Goal: Information Seeking & Learning: Learn about a topic

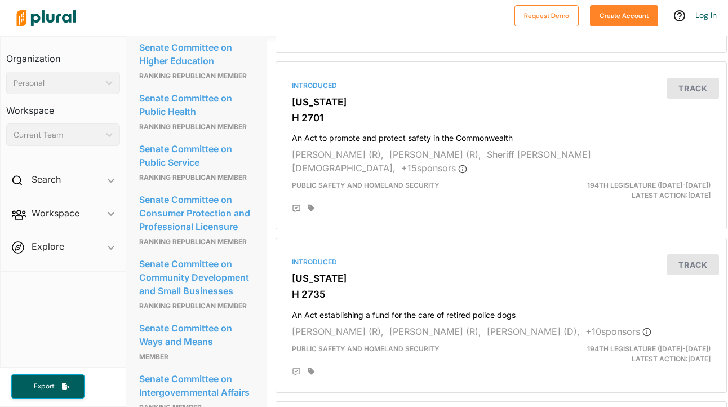
scroll to position [0, 1]
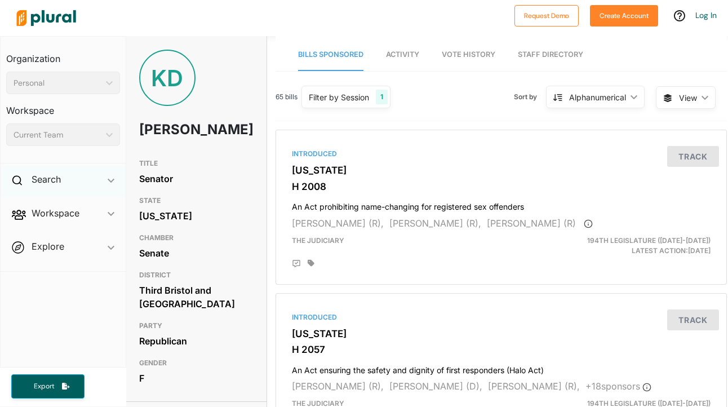
click at [109, 183] on icon "ic_keyboard_arrow_down" at bounding box center [111, 180] width 7 height 5
click at [109, 183] on polygon at bounding box center [111, 183] width 7 height 4
click at [109, 183] on icon "ic_keyboard_arrow_down" at bounding box center [111, 180] width 7 height 5
click at [46, 207] on h4 "Bills" at bounding box center [65, 205] width 97 height 11
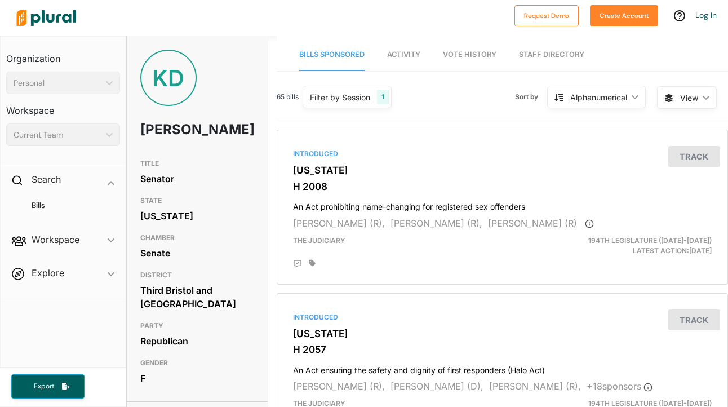
click at [398, 50] on span "Activity" at bounding box center [403, 54] width 33 height 8
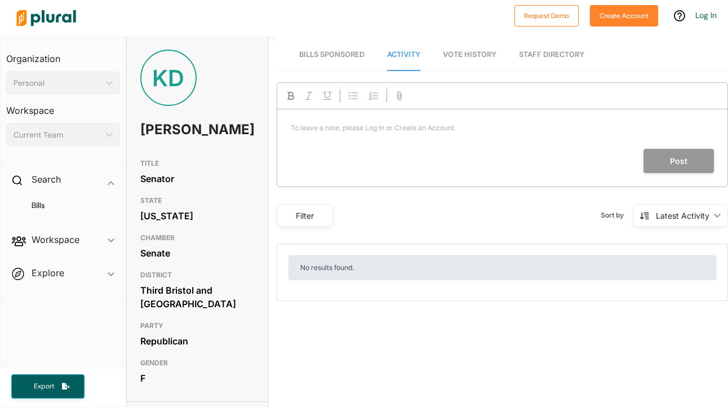
click at [475, 54] on span "Vote History" at bounding box center [470, 54] width 54 height 8
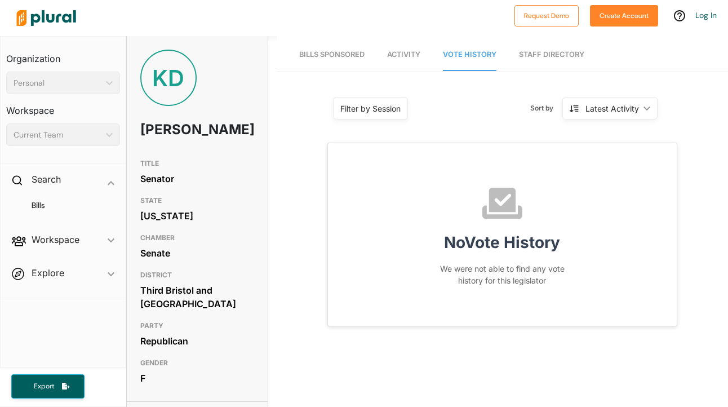
click at [541, 56] on link "Staff Directory" at bounding box center [551, 55] width 65 height 32
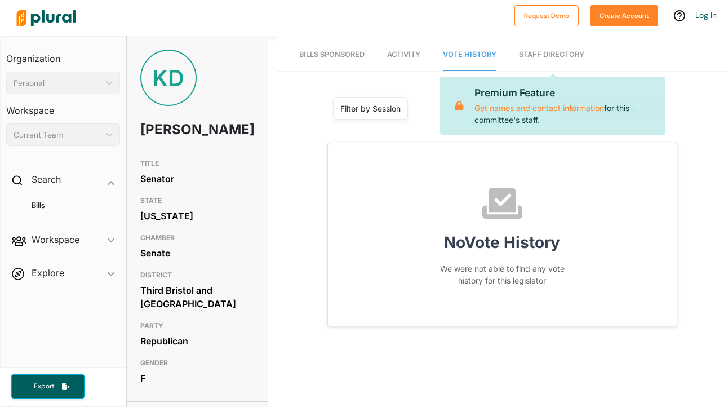
click at [538, 52] on link "Staff Directory" at bounding box center [551, 55] width 65 height 32
click at [336, 50] on span "Bills Sponsored" at bounding box center [331, 54] width 65 height 8
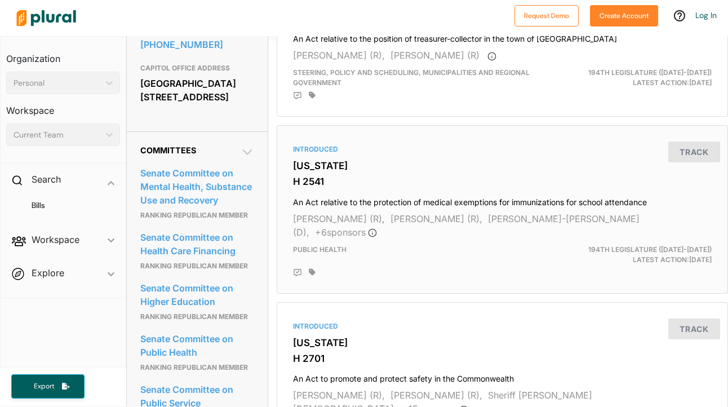
scroll to position [497, 0]
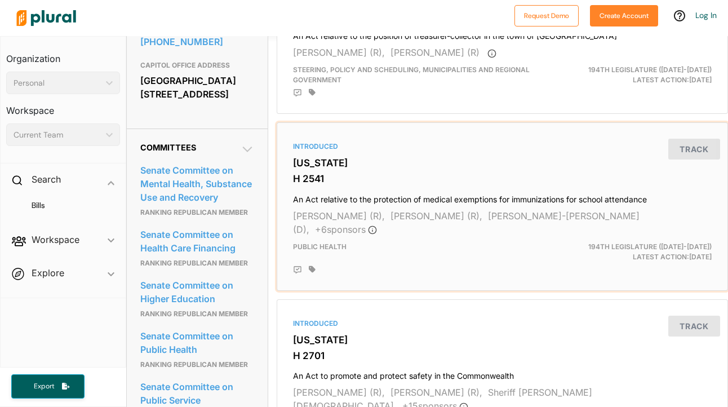
click at [388, 203] on h4 "An Act relative to the protection of medical exemptions for immunizations for s…" at bounding box center [502, 196] width 419 height 15
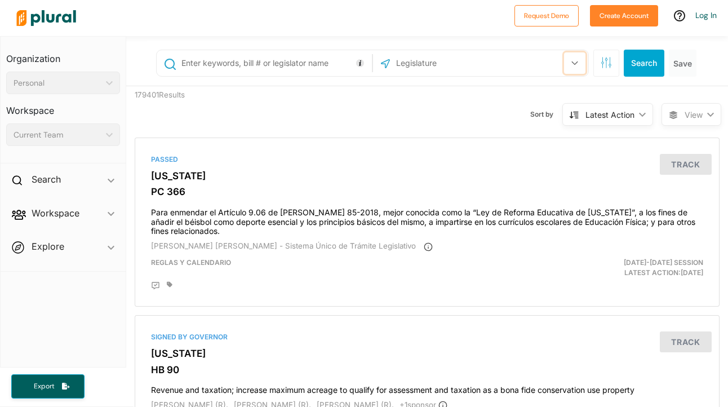
click at [570, 63] on button "button" at bounding box center [574, 62] width 21 height 21
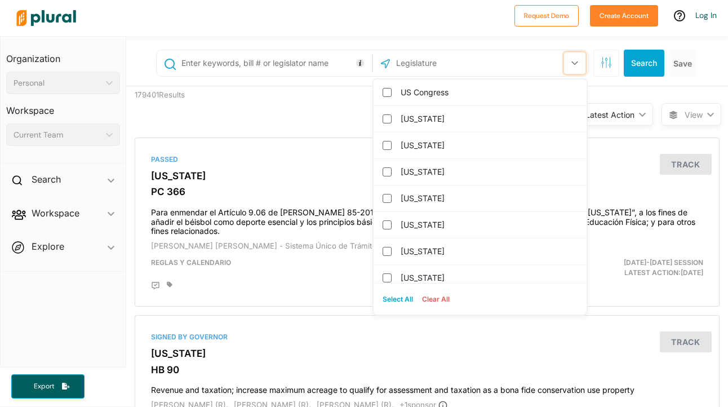
click at [570, 63] on button "button" at bounding box center [574, 62] width 21 height 21
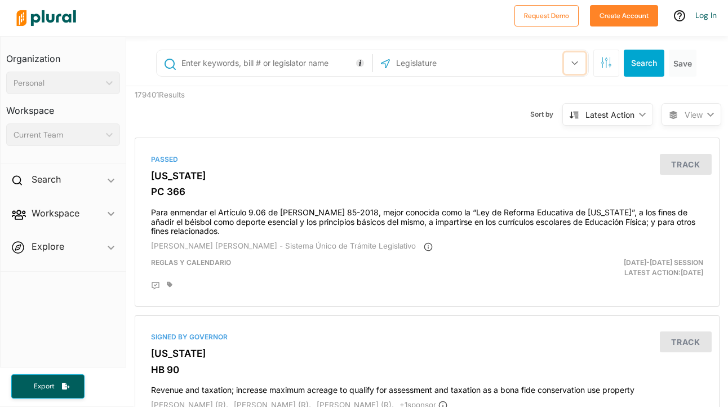
click at [570, 63] on button "button" at bounding box center [574, 62] width 21 height 21
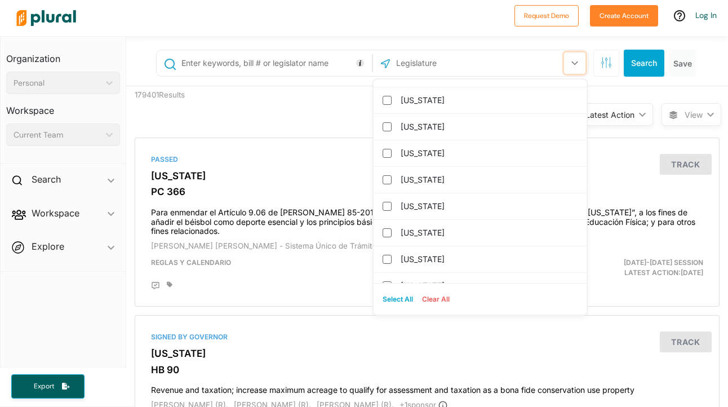
scroll to position [485, 0]
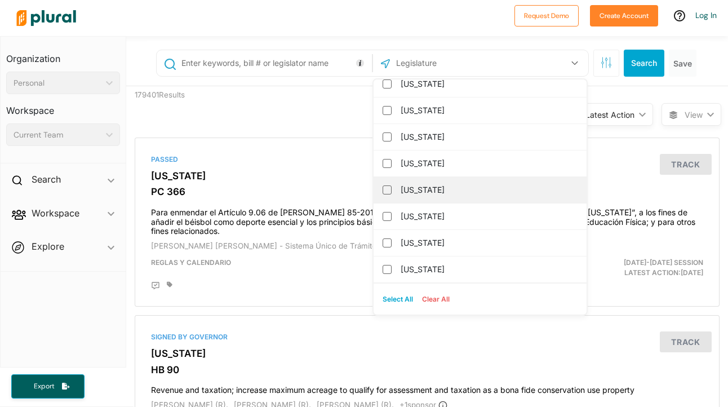
click at [490, 187] on label "[US_STATE]" at bounding box center [488, 189] width 175 height 17
click at [392, 187] on input "[US_STATE]" at bounding box center [387, 189] width 9 height 9
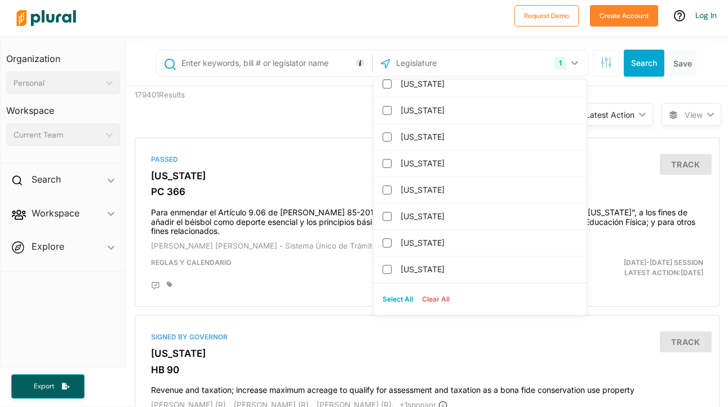
click at [490, 187] on label "[US_STATE]" at bounding box center [488, 189] width 175 height 17
click at [392, 187] on input "[US_STATE]" at bounding box center [387, 189] width 9 height 9
click at [435, 301] on button "Clear All" at bounding box center [436, 299] width 37 height 17
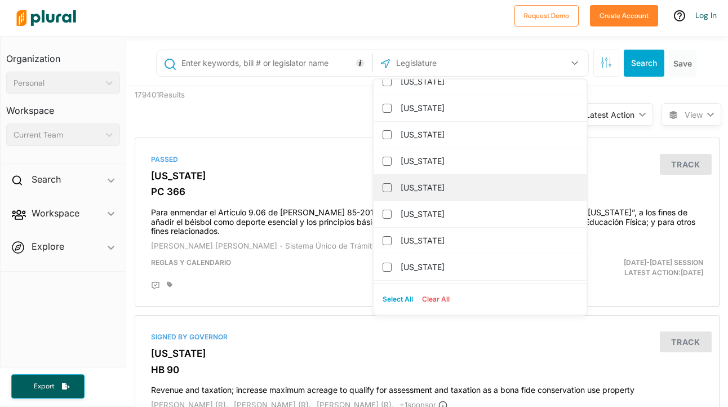
click at [437, 185] on label "[US_STATE]" at bounding box center [488, 187] width 175 height 17
click at [392, 185] on input "[US_STATE]" at bounding box center [387, 187] width 9 height 9
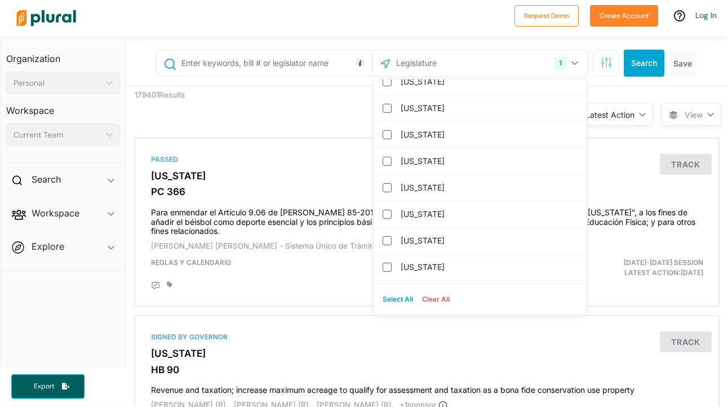
click at [330, 109] on div "Sort by Latest Action ic_keyboard_arrow_down Relevance Latest Action Latest Act…" at bounding box center [485, 107] width 351 height 43
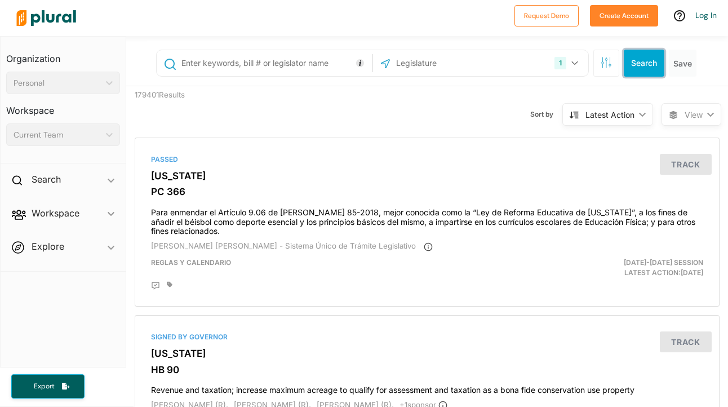
click at [638, 69] on button "Search" at bounding box center [644, 63] width 41 height 27
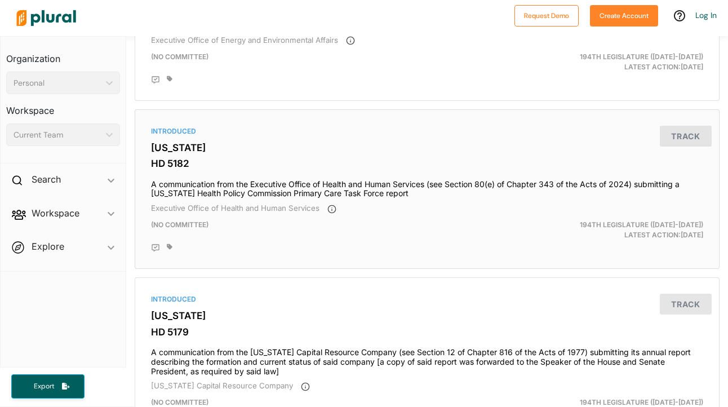
scroll to position [690, 0]
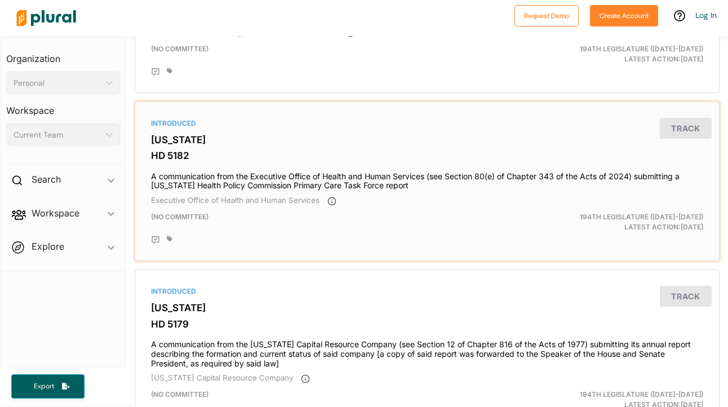
click at [309, 174] on h4 "A communication from the Executive Office of Health and Human Services (see Sec…" at bounding box center [427, 178] width 552 height 25
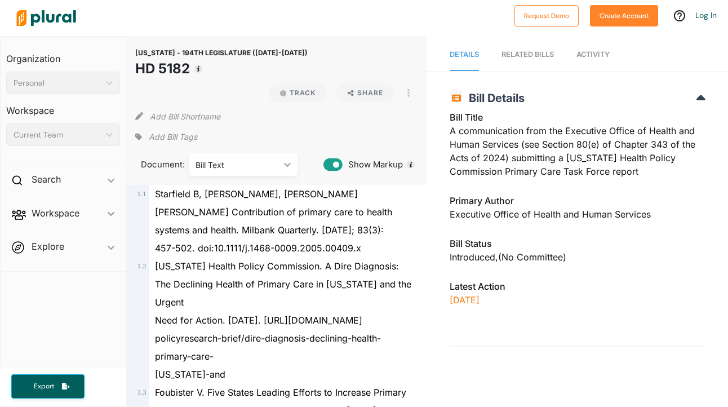
click at [270, 166] on div "Bill Text" at bounding box center [238, 165] width 84 height 12
click at [303, 97] on button "Track" at bounding box center [298, 92] width 59 height 19
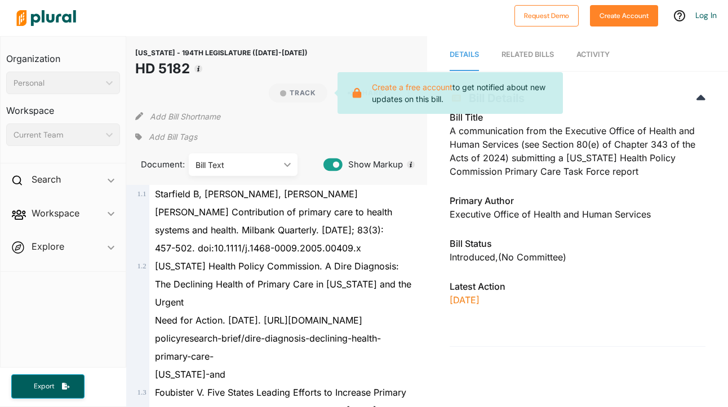
click at [309, 129] on div "Add Bill Tags" at bounding box center [276, 136] width 283 height 17
click at [598, 112] on h3 "Bill Title" at bounding box center [578, 117] width 256 height 14
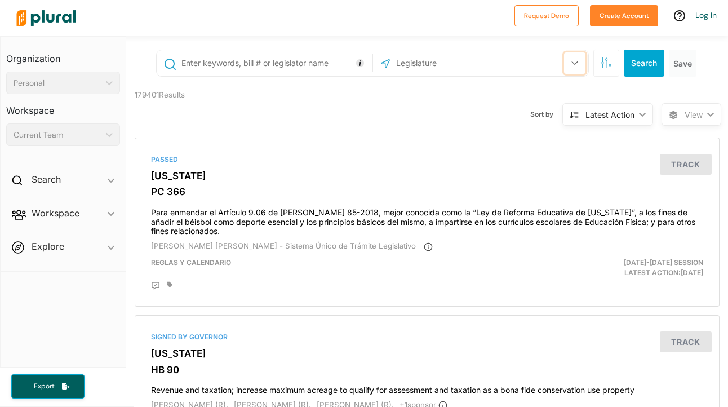
click at [572, 64] on icon "button" at bounding box center [574, 63] width 7 height 5
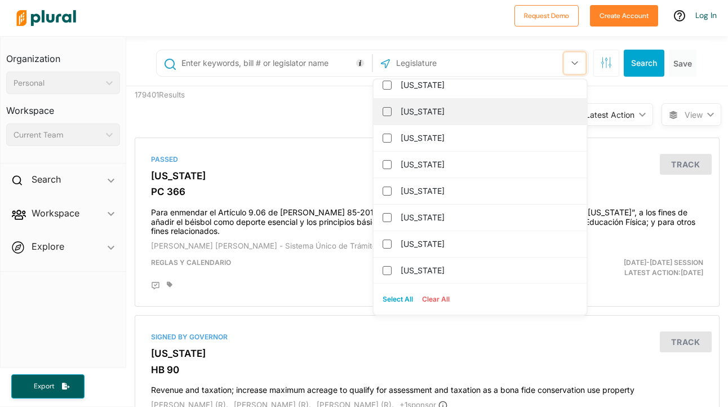
scroll to position [61, 0]
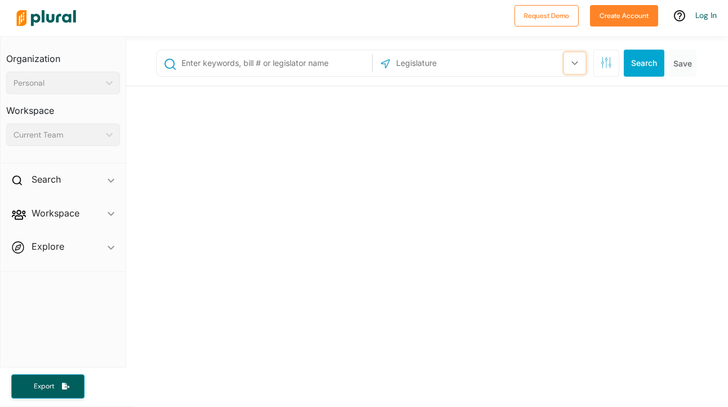
click at [575, 57] on button "button" at bounding box center [574, 62] width 21 height 21
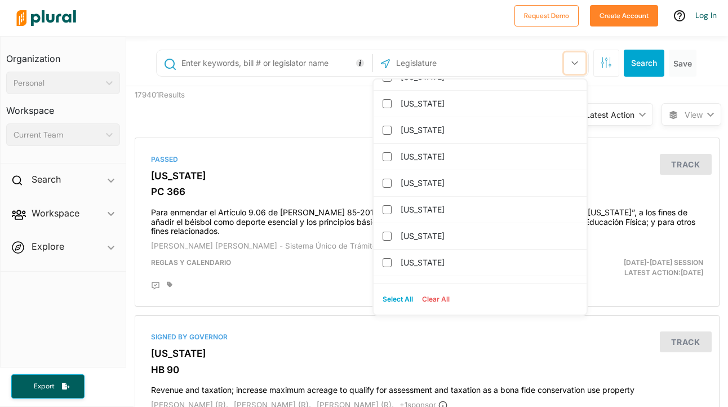
scroll to position [522, 0]
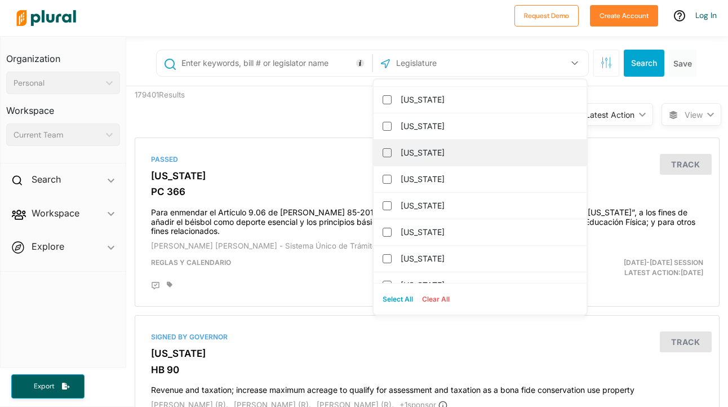
click at [445, 157] on label "[US_STATE]" at bounding box center [488, 152] width 175 height 17
click at [392, 157] on input "[US_STATE]" at bounding box center [387, 152] width 9 height 9
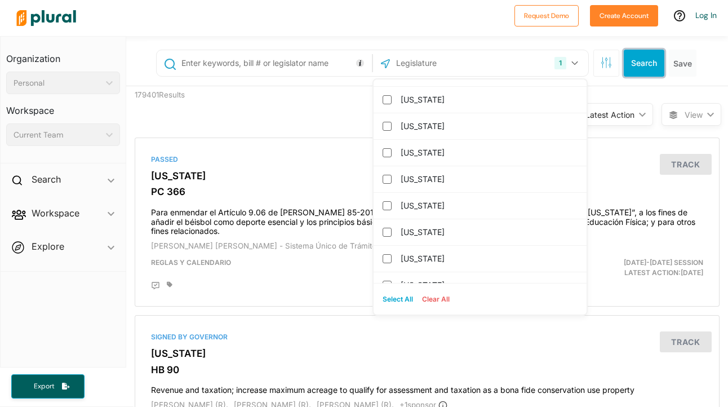
click at [638, 60] on button "Search" at bounding box center [644, 63] width 41 height 27
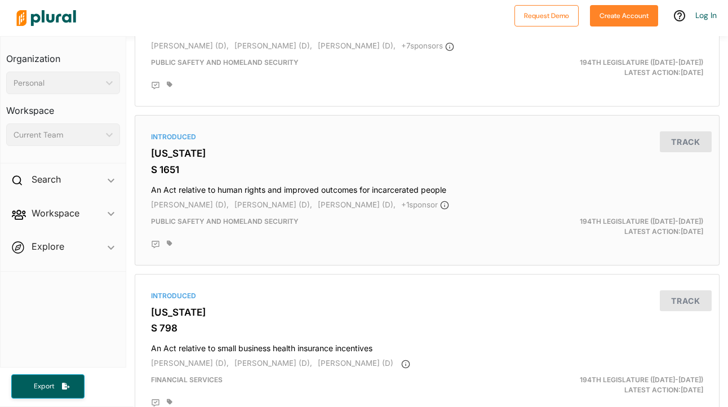
scroll to position [3617, 0]
click at [371, 194] on h4 "An Act relative to human rights and improved outcomes for incarcerated people" at bounding box center [427, 186] width 552 height 15
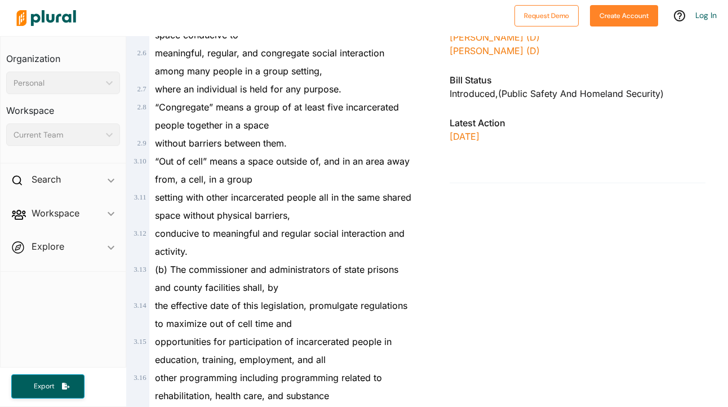
scroll to position [304, 0]
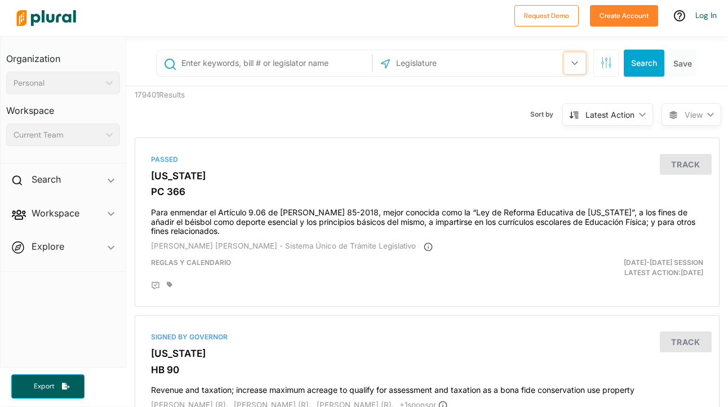
click at [571, 65] on button "button" at bounding box center [574, 62] width 21 height 21
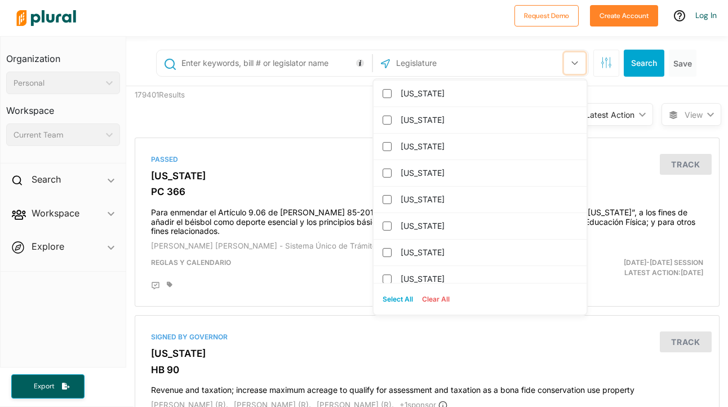
scroll to position [507, 0]
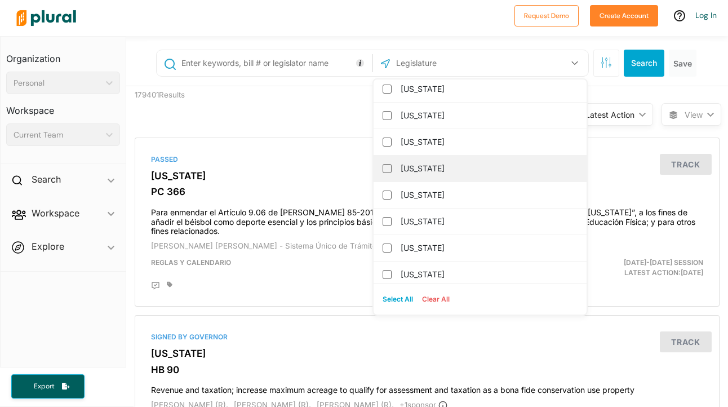
click at [441, 177] on div "[US_STATE]" at bounding box center [480, 169] width 213 height 26
click at [401, 170] on label "[US_STATE]" at bounding box center [488, 168] width 175 height 17
click at [392, 170] on input "[US_STATE]" at bounding box center [387, 168] width 9 height 9
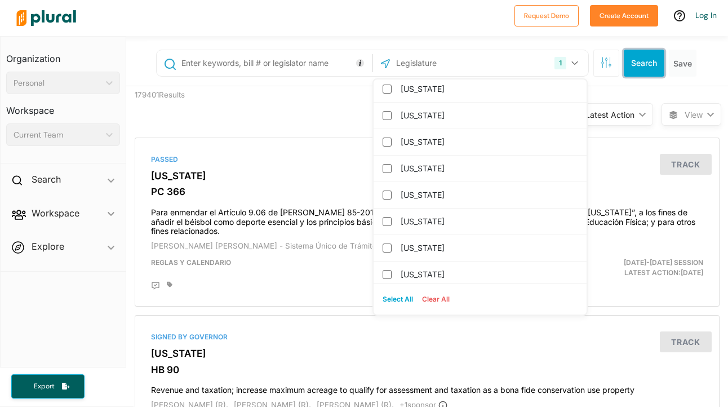
click at [638, 66] on button "Search" at bounding box center [644, 63] width 41 height 27
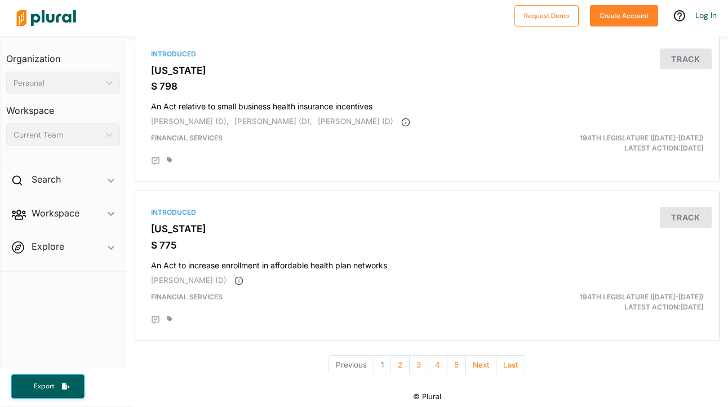
scroll to position [3859, 0]
click at [310, 111] on h4 "An Act relative to small business health insurance incentives" at bounding box center [427, 103] width 552 height 15
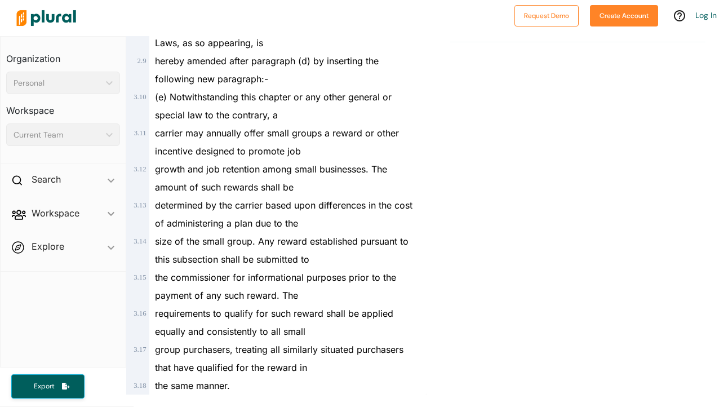
scroll to position [409, 0]
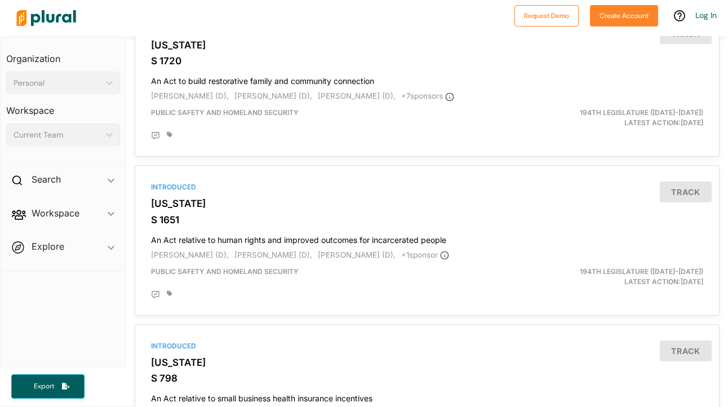
scroll to position [3878, 0]
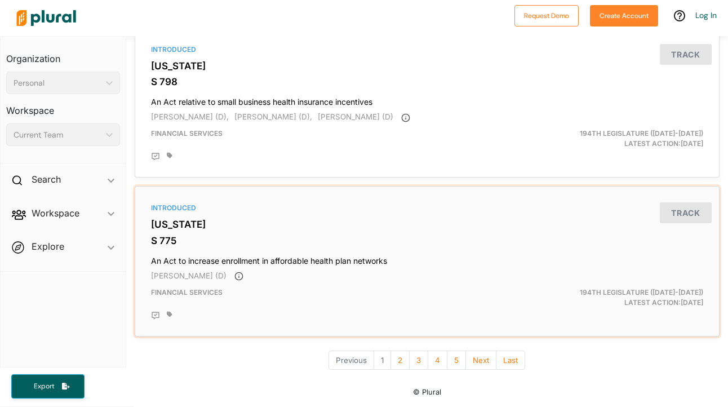
click at [270, 262] on h4 "An Act to increase enrollment in affordable health plan networks" at bounding box center [427, 258] width 552 height 15
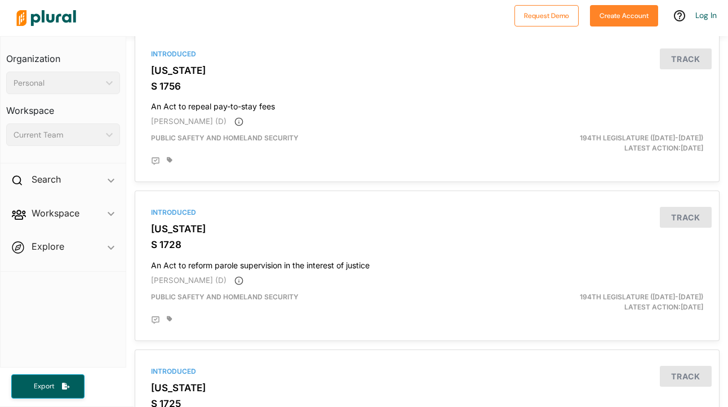
scroll to position [3878, 0]
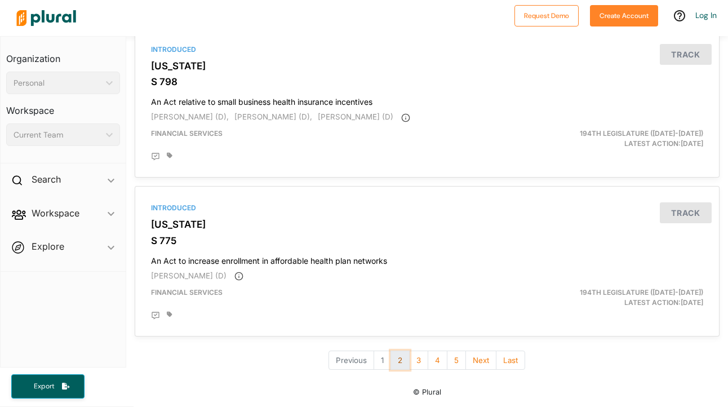
click at [402, 364] on button "2" at bounding box center [399, 360] width 19 height 20
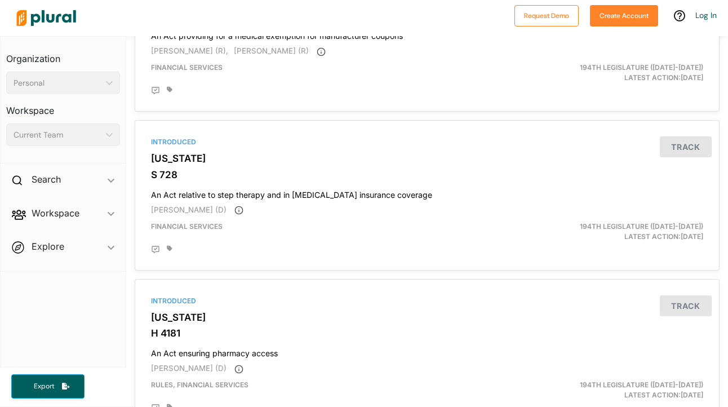
scroll to position [336, 0]
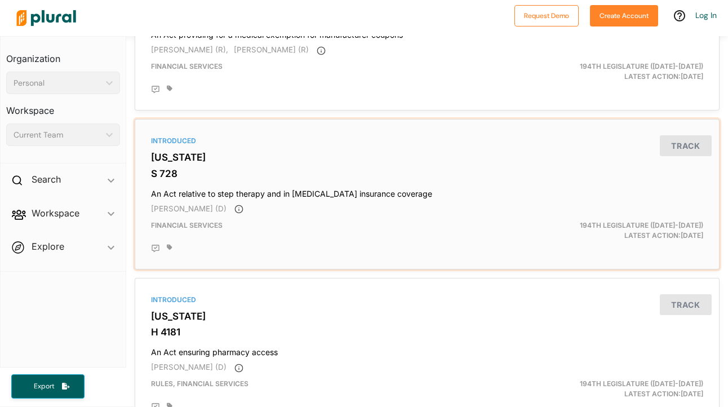
click at [335, 199] on h4 "An Act relative to step therapy and in vitro fertilization insurance coverage" at bounding box center [427, 191] width 552 height 15
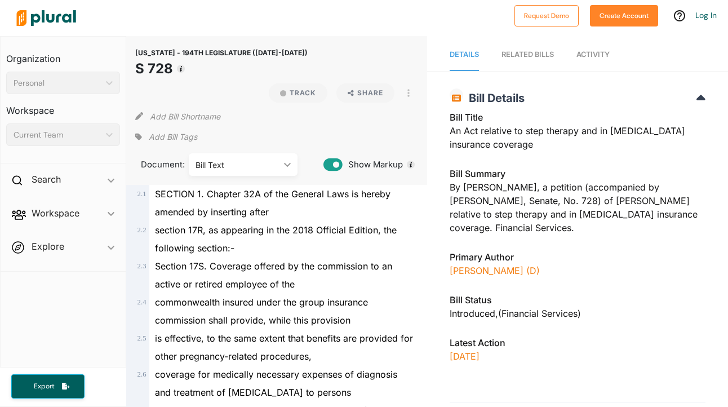
click at [601, 55] on span "Activity" at bounding box center [592, 54] width 33 height 8
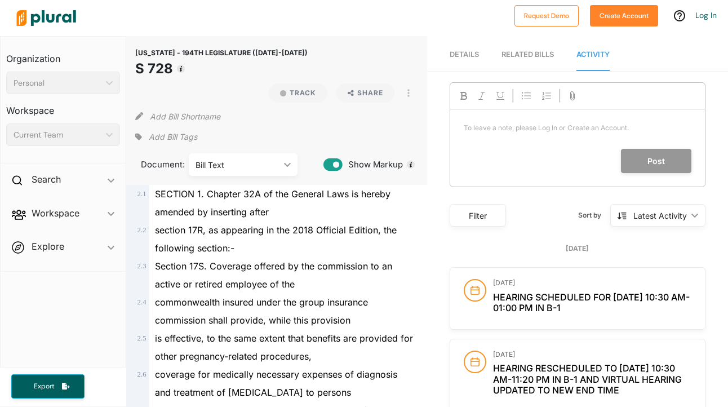
click at [473, 55] on span "Details" at bounding box center [464, 54] width 29 height 8
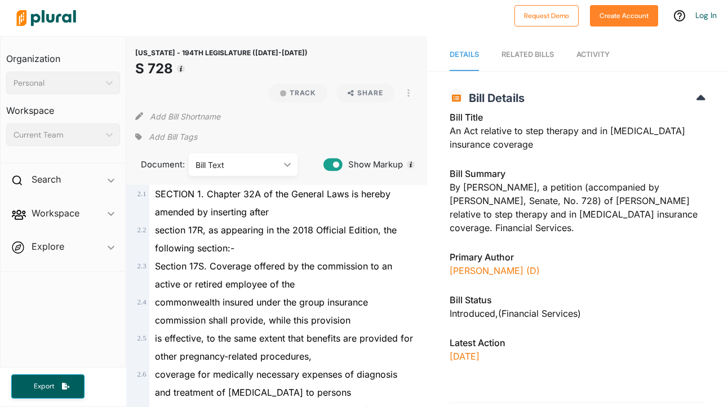
drag, startPoint x: 451, startPoint y: 130, endPoint x: 544, endPoint y: 145, distance: 94.3
click at [544, 145] on div "Bill Title An Act relative to step therapy and in vitro fertilization insurance…" at bounding box center [578, 133] width 256 height 47
copy div "An Act relative to step therapy and in vitro fertilization insurance coverage"
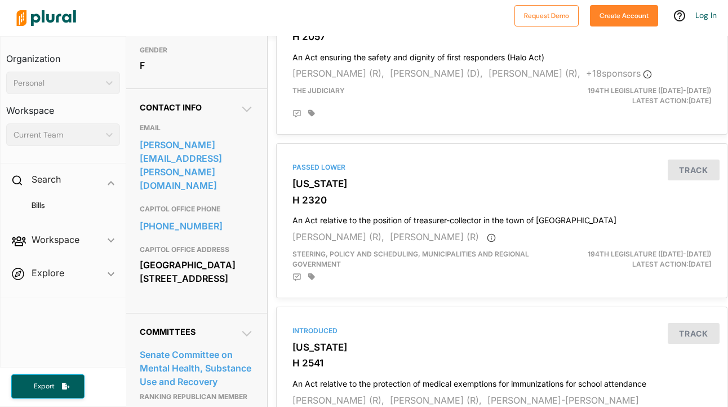
scroll to position [314, 1]
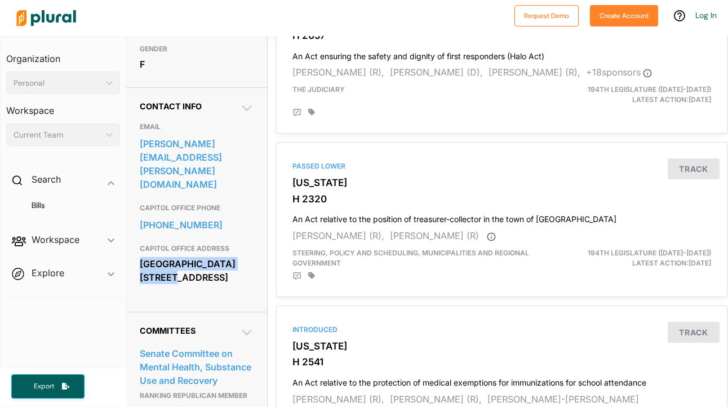
drag, startPoint x: 139, startPoint y: 255, endPoint x: 150, endPoint y: 268, distance: 17.5
click at [150, 268] on div "Contact Info EMAIL [PERSON_NAME][EMAIL_ADDRESS][PERSON_NAME][DOMAIN_NAME] CAPIT…" at bounding box center [196, 199] width 141 height 224
copy div "[GEOGRAPHIC_DATA] [STREET_ADDRESS]"
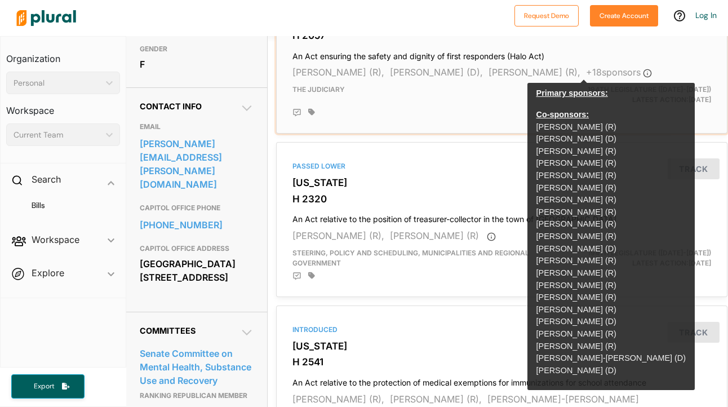
click at [714, 91] on div "194th Legislature ([DATE]-[DATE]) Latest Action: [DATE]" at bounding box center [646, 95] width 145 height 20
